Goal: Task Accomplishment & Management: Manage account settings

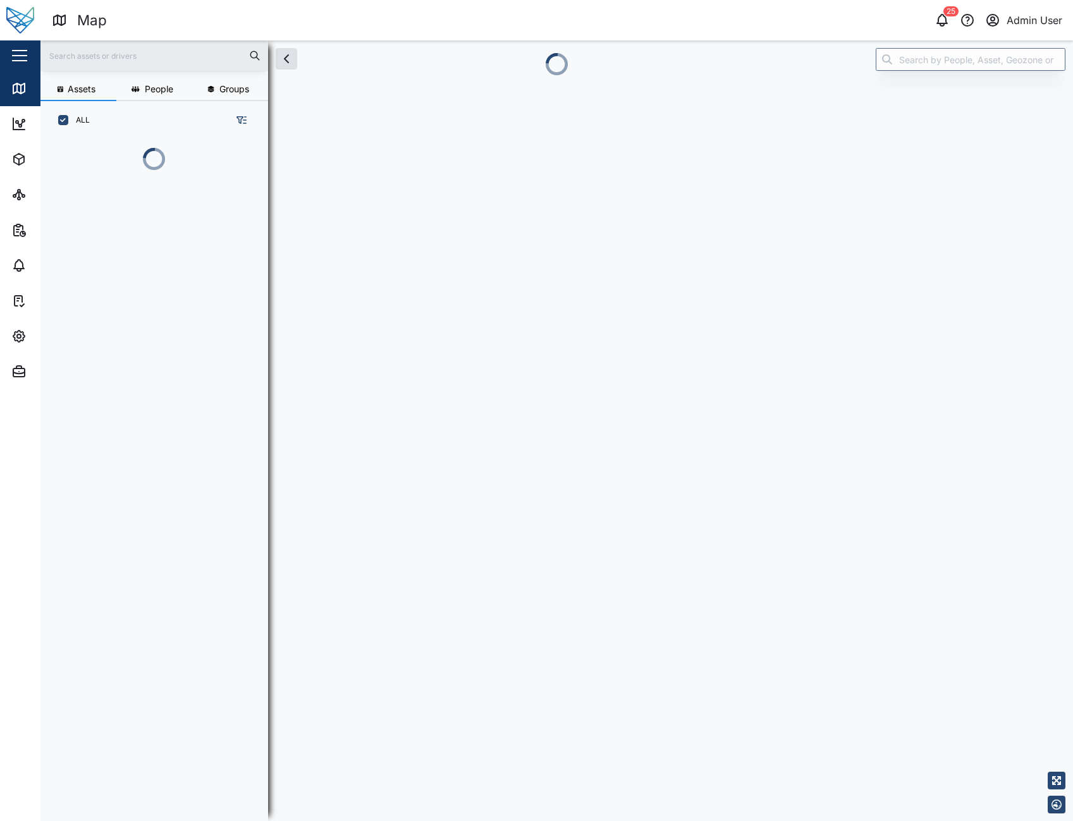
scroll to position [666, 198]
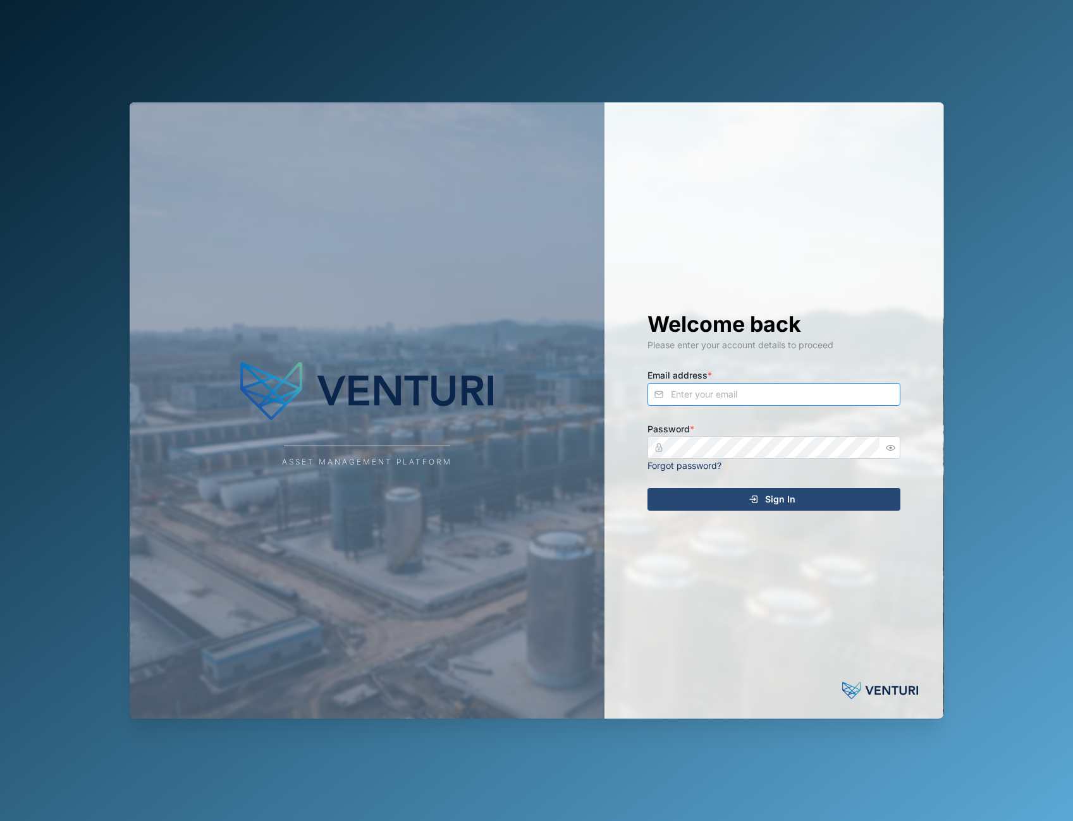
type input "admin@venturi.io"
click at [752, 495] on icon "submit" at bounding box center [753, 499] width 10 height 10
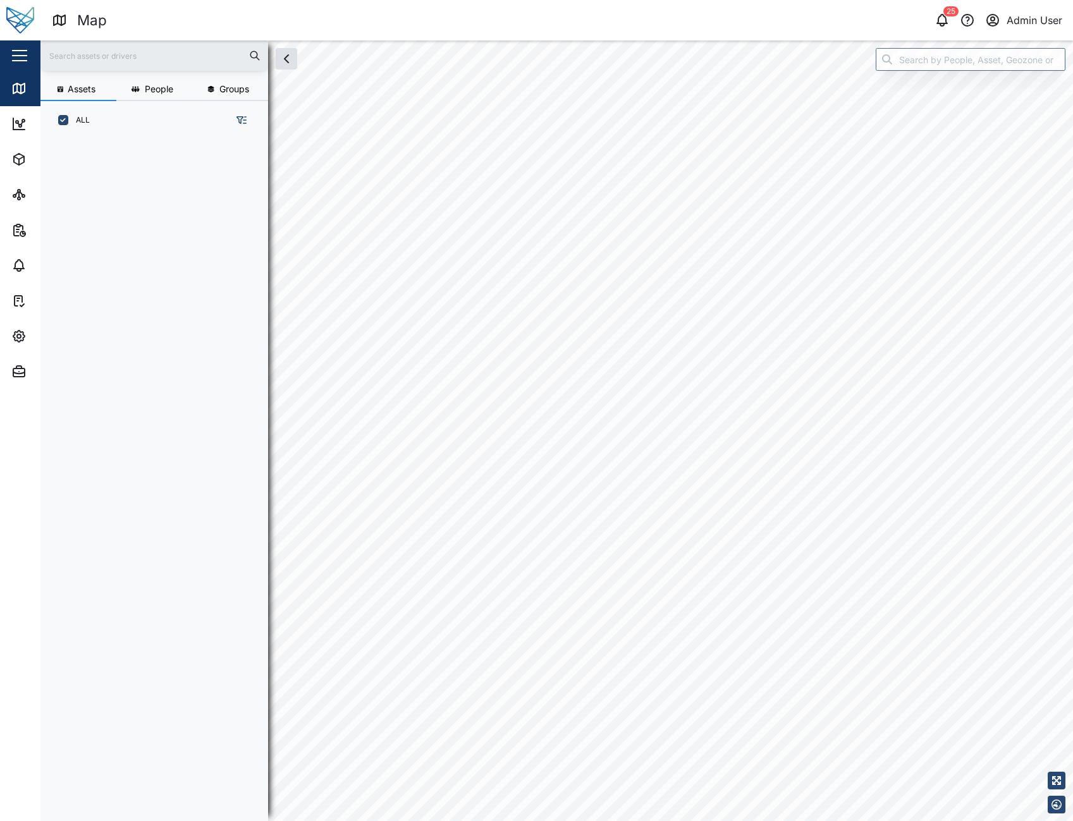
scroll to position [666, 198]
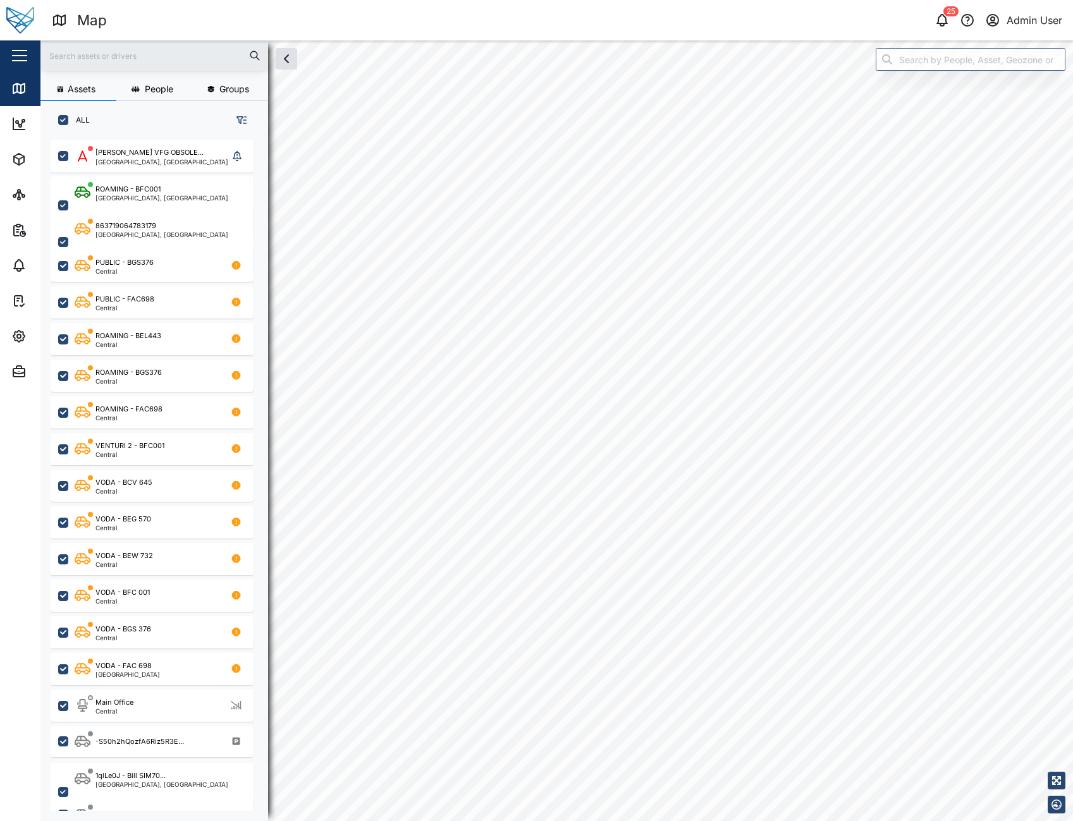
checkbox input "true"
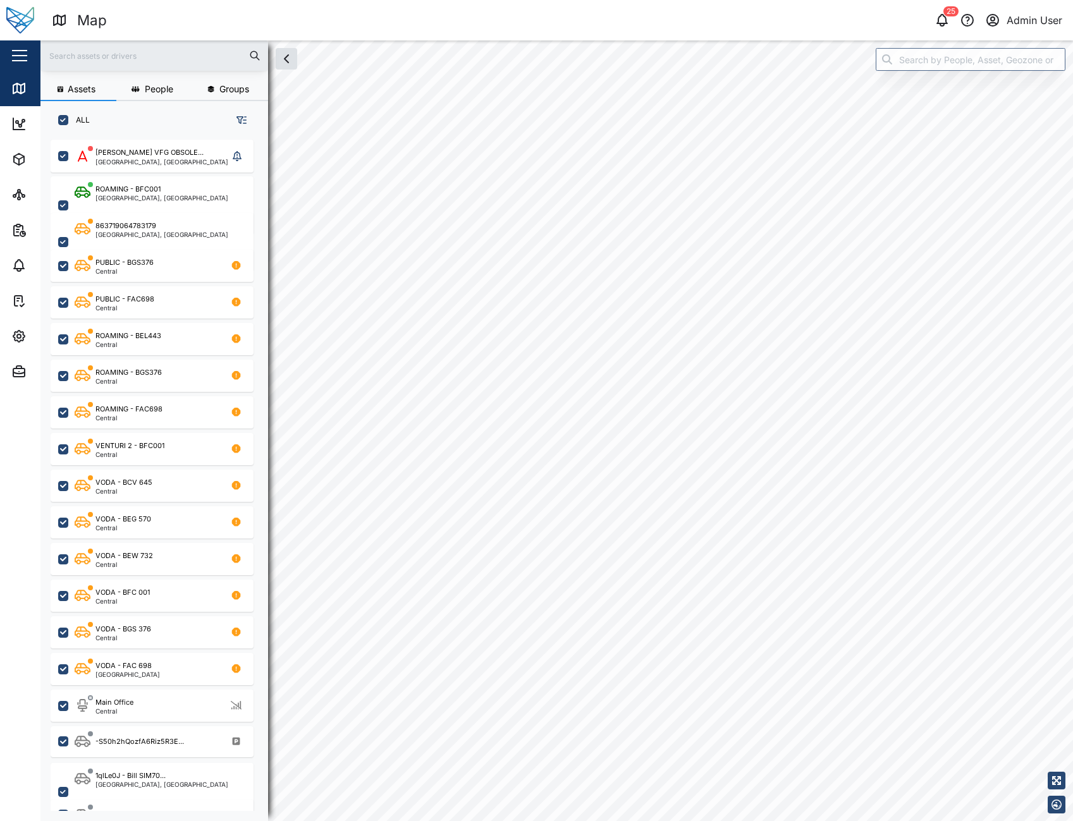
checkbox input "true"
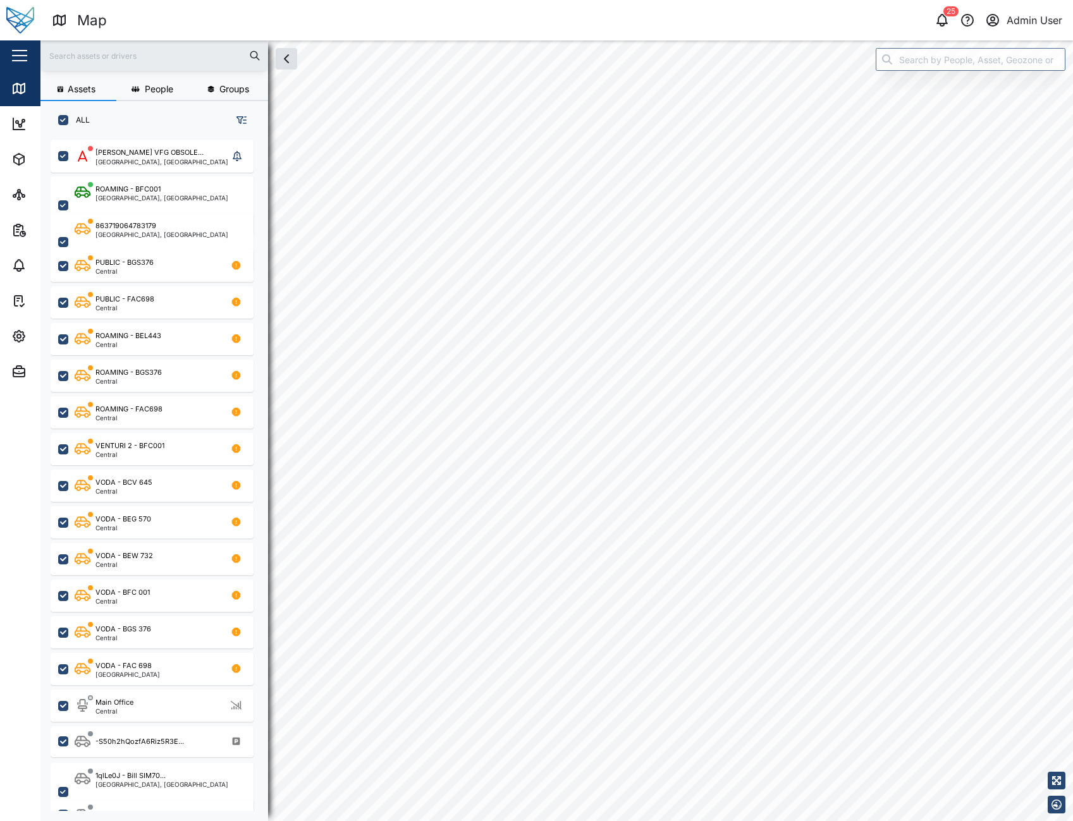
checkbox input "true"
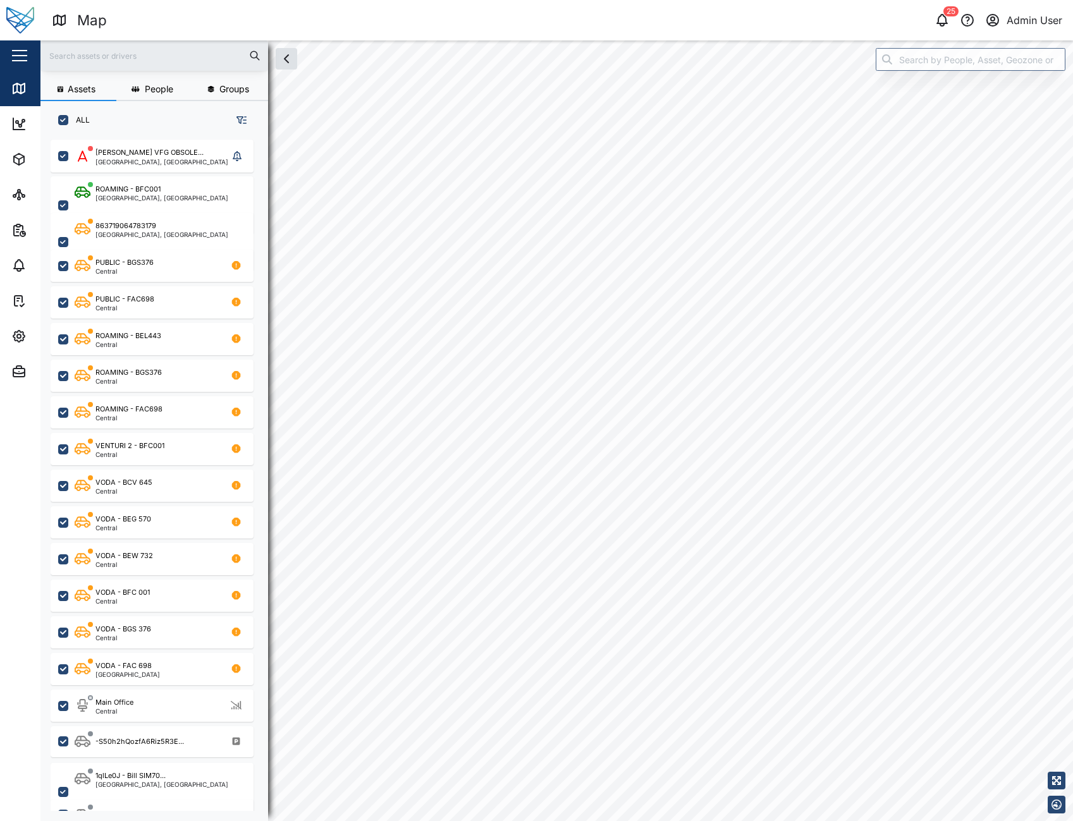
checkbox input "true"
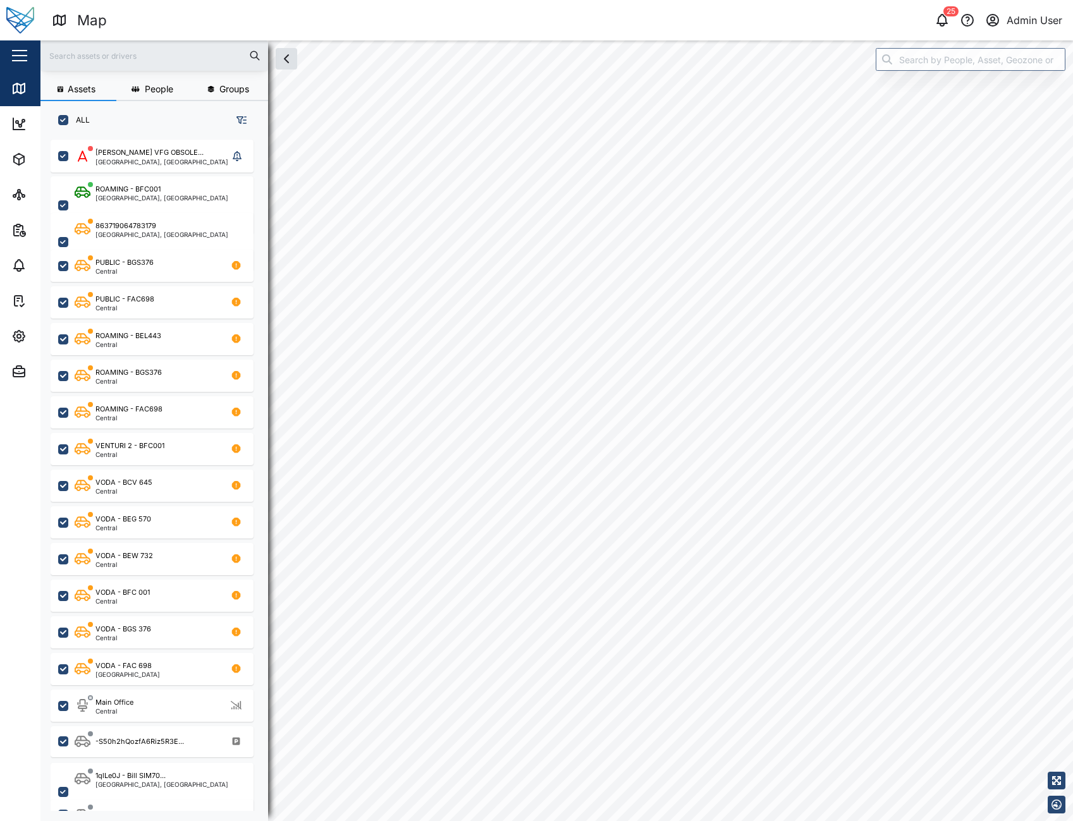
checkbox input "true"
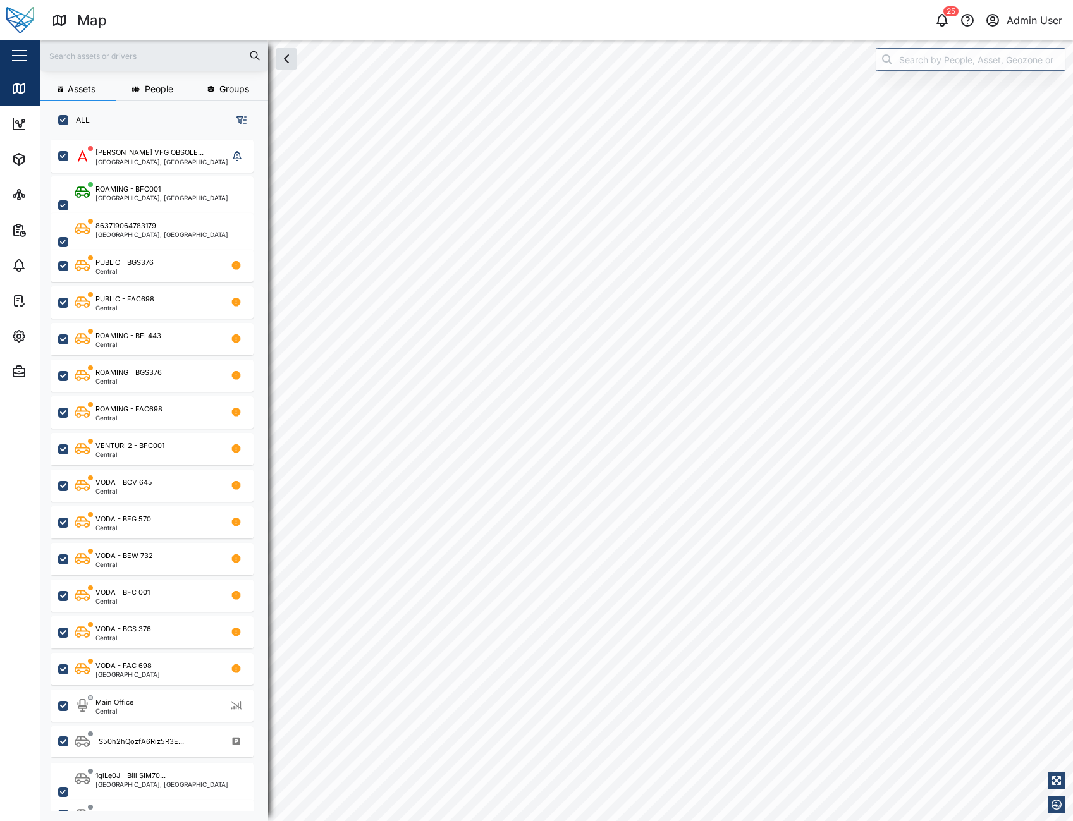
checkbox input "true"
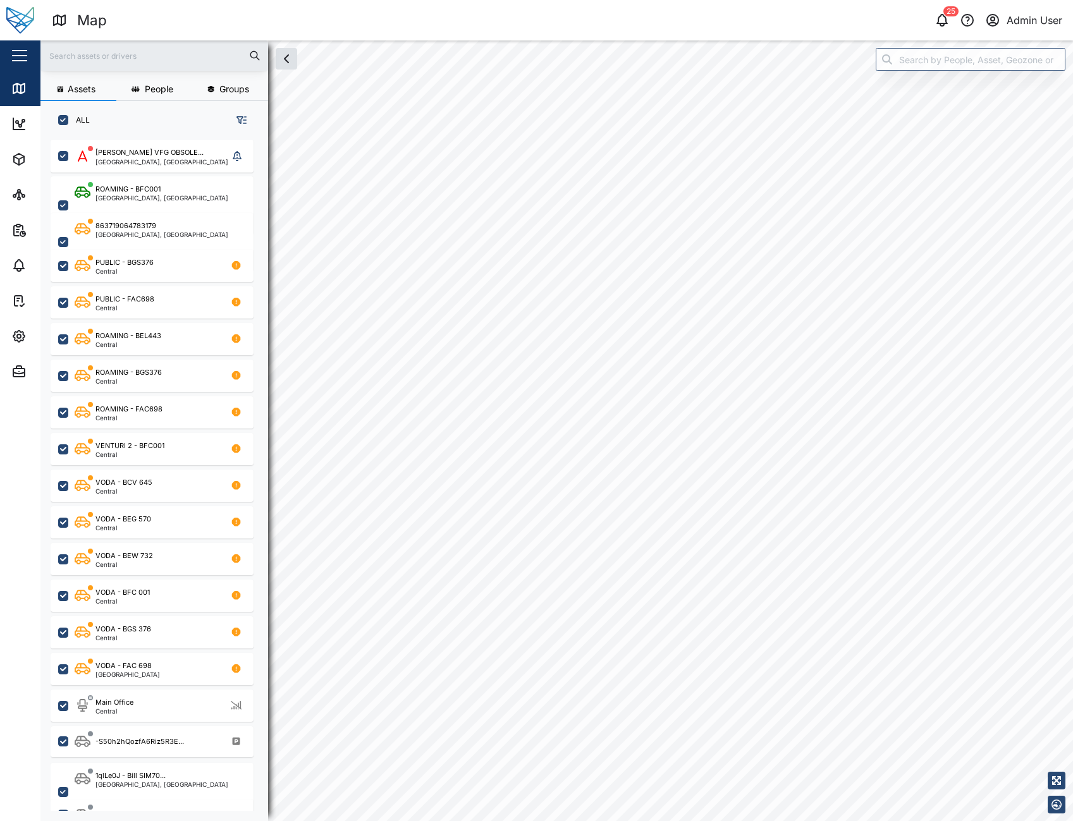
checkbox input "true"
